Goal: Task Accomplishment & Management: Manage account settings

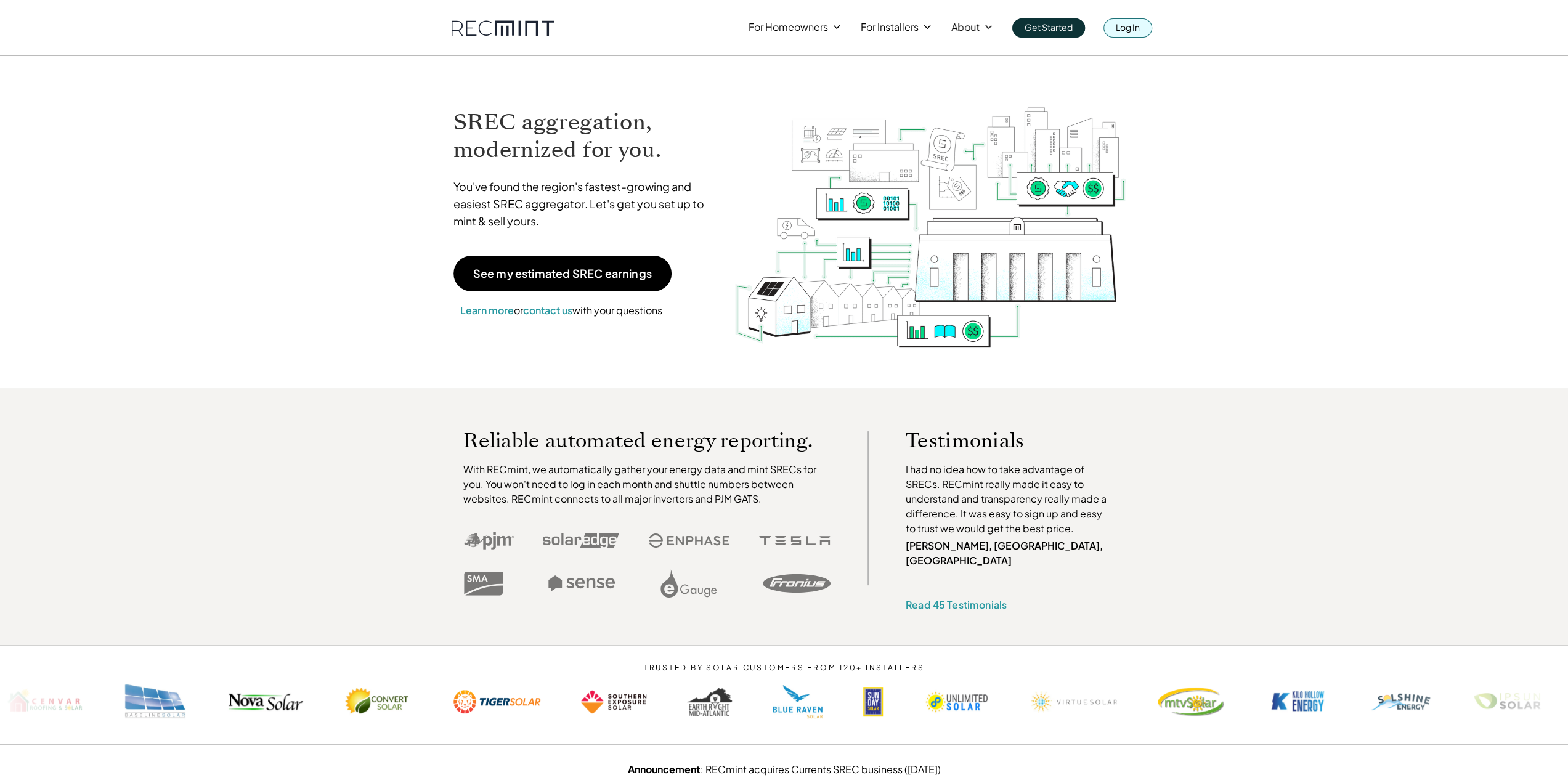
click at [1117, 36] on link "Log In" at bounding box center [1127, 28] width 48 height 19
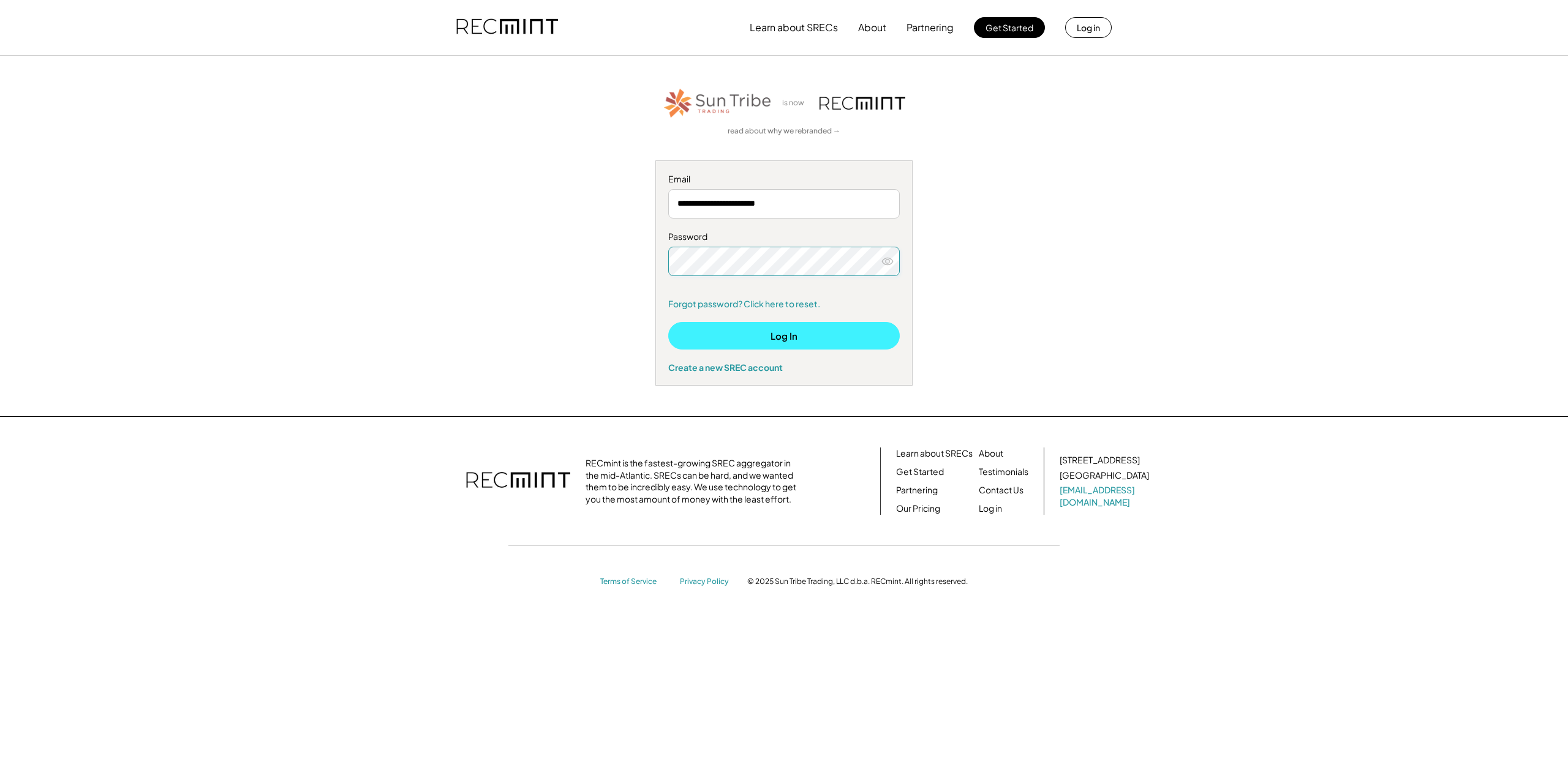
click at [799, 334] on button "Log In" at bounding box center [783, 336] width 231 height 28
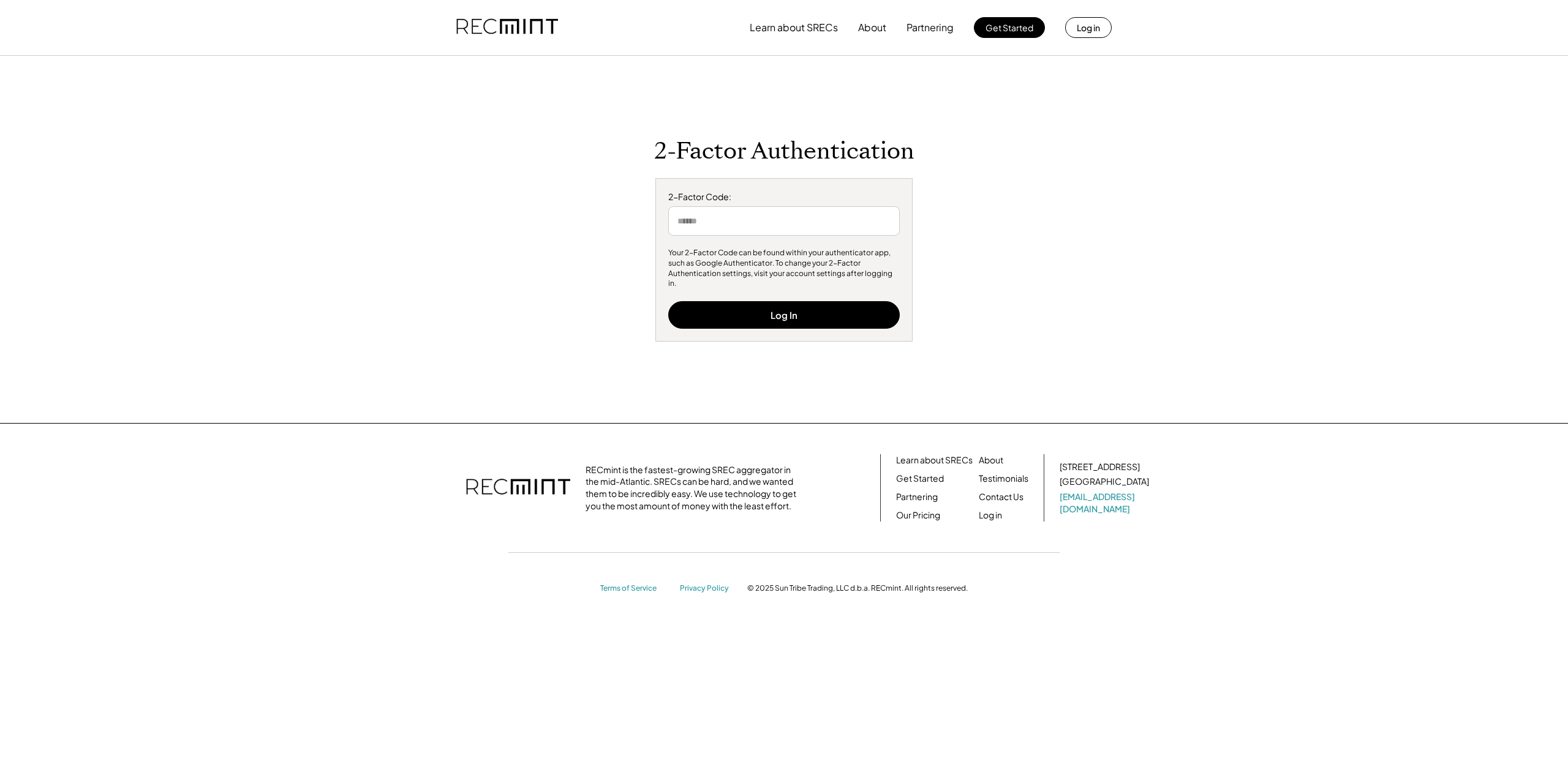
click at [781, 222] on input "input" at bounding box center [783, 221] width 231 height 30
type input "******"
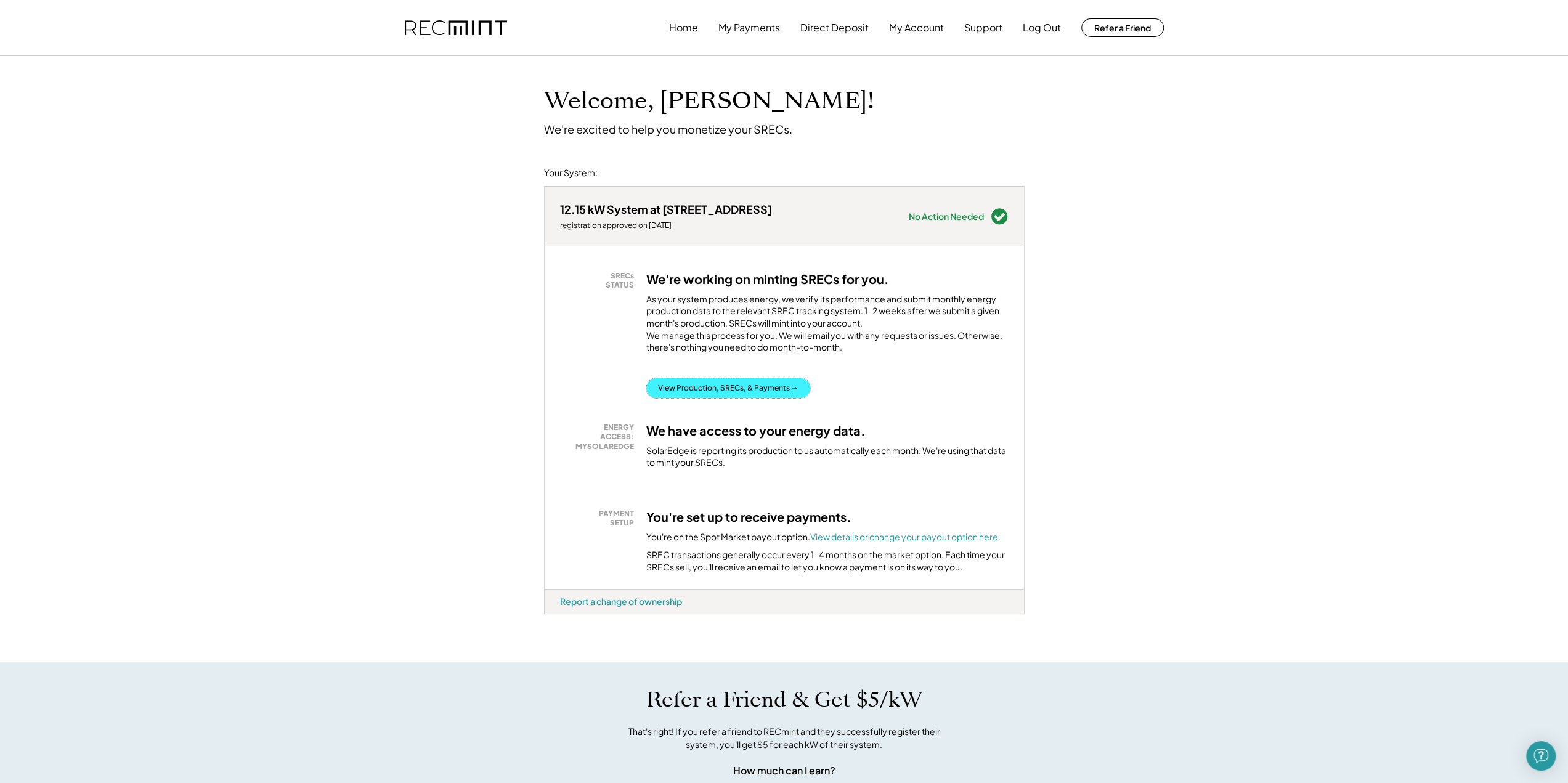
click at [787, 398] on button "View Production, SRECs, & Payments →" at bounding box center [728, 388] width 164 height 20
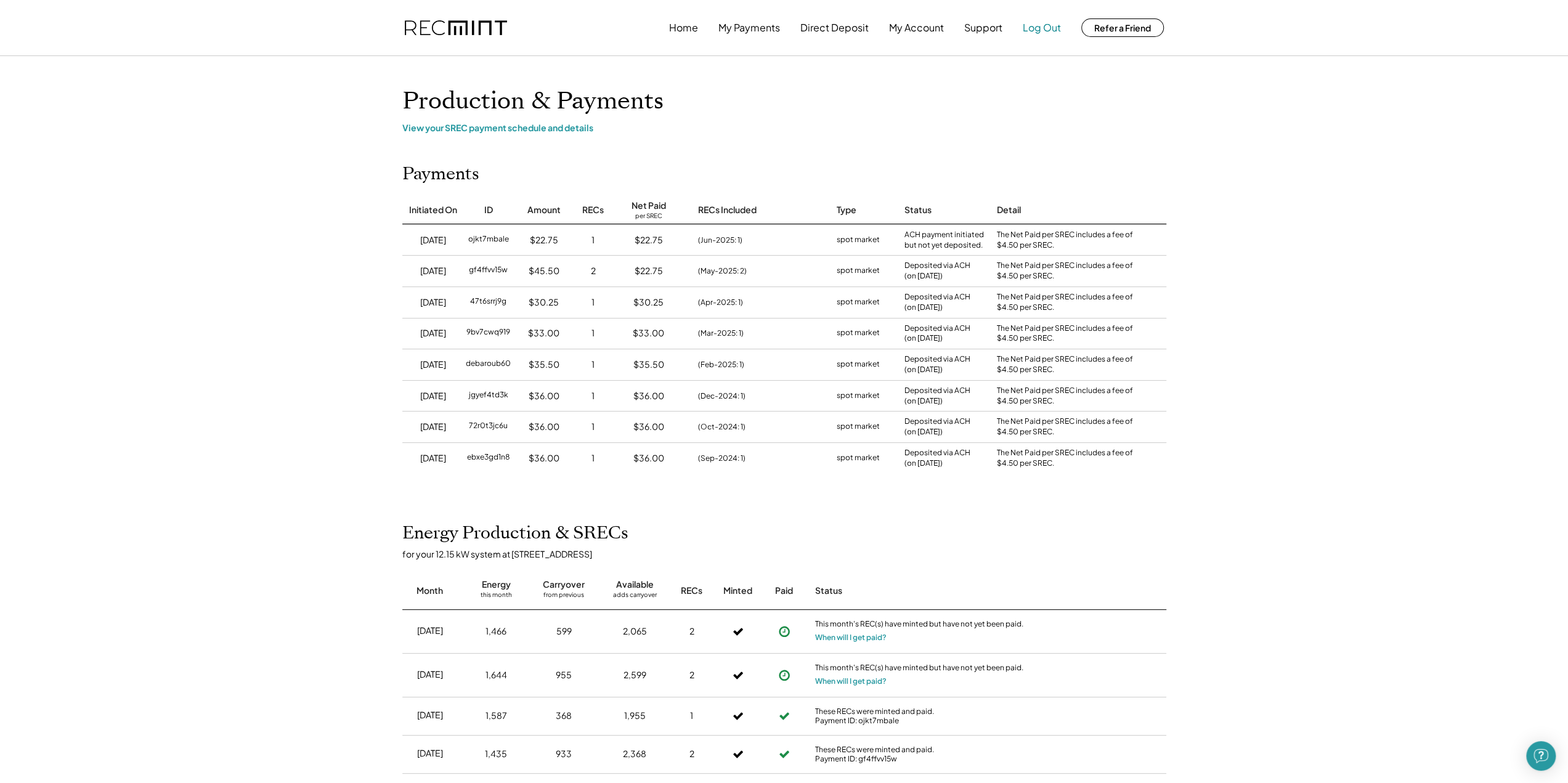
click at [1036, 25] on button "Log Out" at bounding box center [1042, 27] width 38 height 25
